Goal: Connect with others: Connect with others

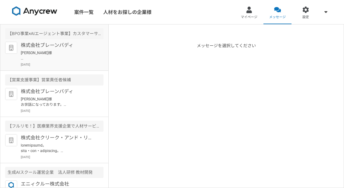
click at [74, 48] on p "株式会社ブレーンバディ" at bounding box center [58, 45] width 75 height 7
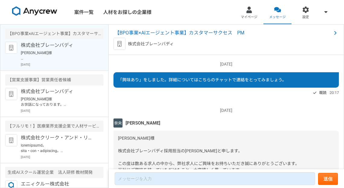
scroll to position [84, 0]
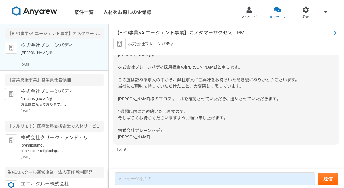
click at [161, 32] on span "【BPO事業×AIエージェント事業】カスタマーサクセス　PM" at bounding box center [223, 32] width 217 height 7
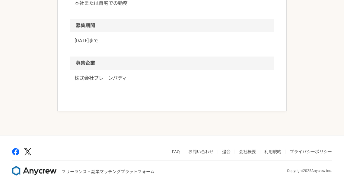
scroll to position [786, 0]
drag, startPoint x: 73, startPoint y: 78, endPoint x: 131, endPoint y: 78, distance: 58.6
click at [131, 78] on div "株式会社ブレーンバディ" at bounding box center [172, 82] width 205 height 24
copy p "株式会社ブレーンバディ"
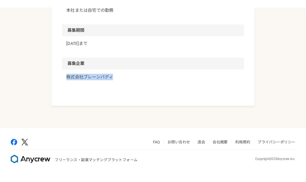
scroll to position [743, 0]
